Goal: Information Seeking & Learning: Learn about a topic

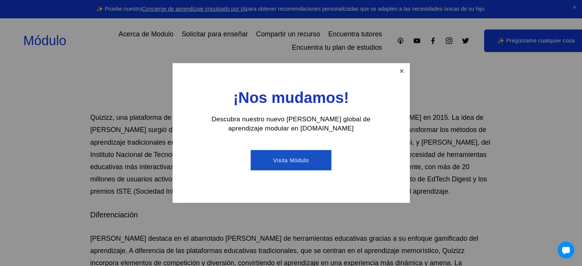
click at [400, 67] on link "Cerca" at bounding box center [401, 70] width 13 height 13
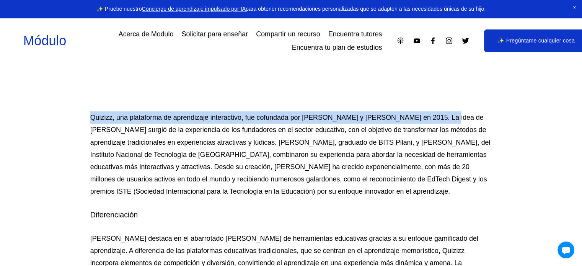
drag, startPoint x: 88, startPoint y: 119, endPoint x: 440, endPoint y: 113, distance: 352.6
copy font "Quizizz, una plataforma de aprendizaje interactivo, fue cofundada por [PERSON_N…"
click at [301, 119] on font "Quizizz, una plataforma de aprendizaje interactivo, fue cofundada por [PERSON_N…" at bounding box center [290, 154] width 401 height 81
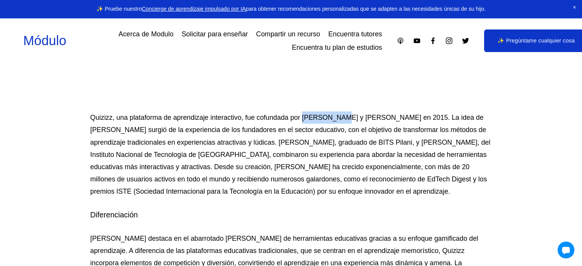
drag, startPoint x: 301, startPoint y: 119, endPoint x: 337, endPoint y: 116, distance: 36.1
click at [337, 116] on font "Quizizz, una plataforma de aprendizaje interactivo, fue cofundada por [PERSON_N…" at bounding box center [290, 154] width 401 height 81
copy font "[PERSON_NAME]"
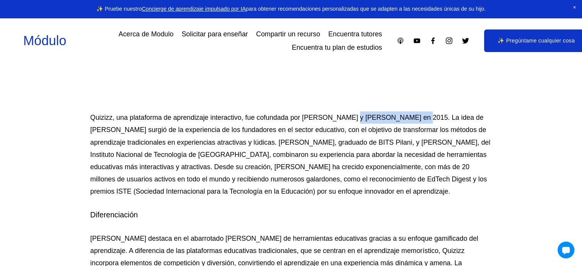
drag, startPoint x: 344, startPoint y: 116, endPoint x: 411, endPoint y: 117, distance: 66.9
click at [411, 117] on font "Quizizz, una plataforma de aprendizaje interactivo, fue cofundada por [PERSON_N…" at bounding box center [290, 154] width 401 height 81
copy font "[PERSON_NAME]"
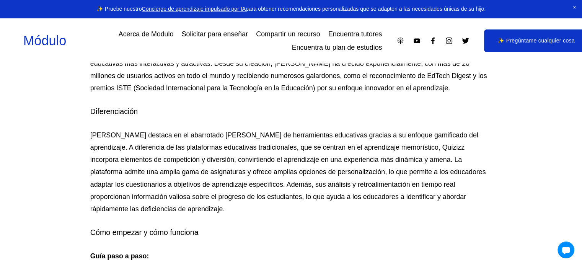
scroll to position [379, 0]
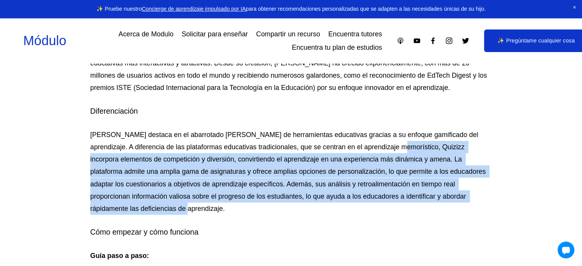
drag, startPoint x: 399, startPoint y: 148, endPoint x: 314, endPoint y: 205, distance: 101.9
click at [314, 205] on p "[PERSON_NAME] destaca en el abarrotado [PERSON_NAME] de herramientas educativas…" at bounding box center [290, 171] width 401 height 86
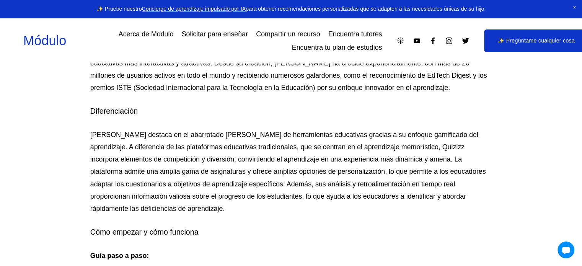
click at [400, 146] on font "[PERSON_NAME] destaca en el abarrotado [PERSON_NAME] de herramientas educativas…" at bounding box center [288, 171] width 397 height 81
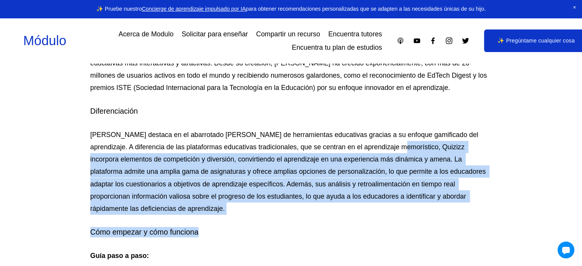
drag, startPoint x: 398, startPoint y: 146, endPoint x: 369, endPoint y: 224, distance: 83.5
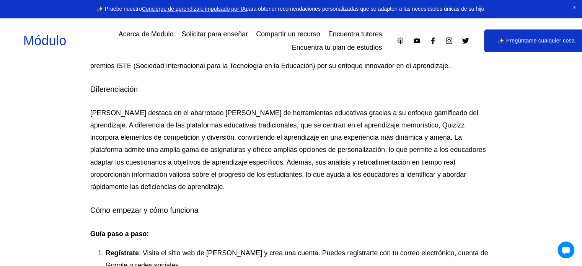
scroll to position [396, 0]
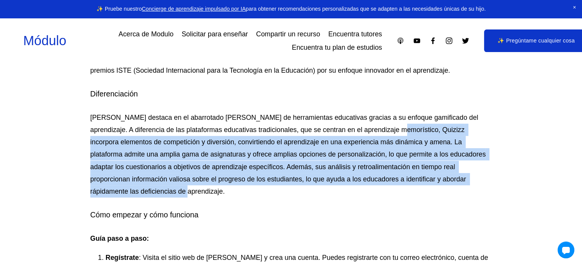
drag, startPoint x: 143, startPoint y: 114, endPoint x: 398, endPoint y: 130, distance: 255.1
click at [398, 130] on p "[PERSON_NAME] destaca en el abarrotado [PERSON_NAME] de herramientas educativas…" at bounding box center [290, 154] width 401 height 86
copy font "Quizizz incorpora elementos de competición y diversión, convirtiendo el aprendi…"
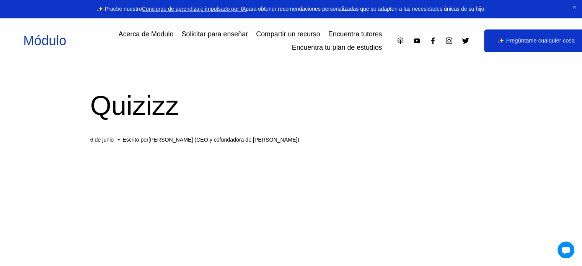
scroll to position [0, 0]
